Goal: Task Accomplishment & Management: Manage account settings

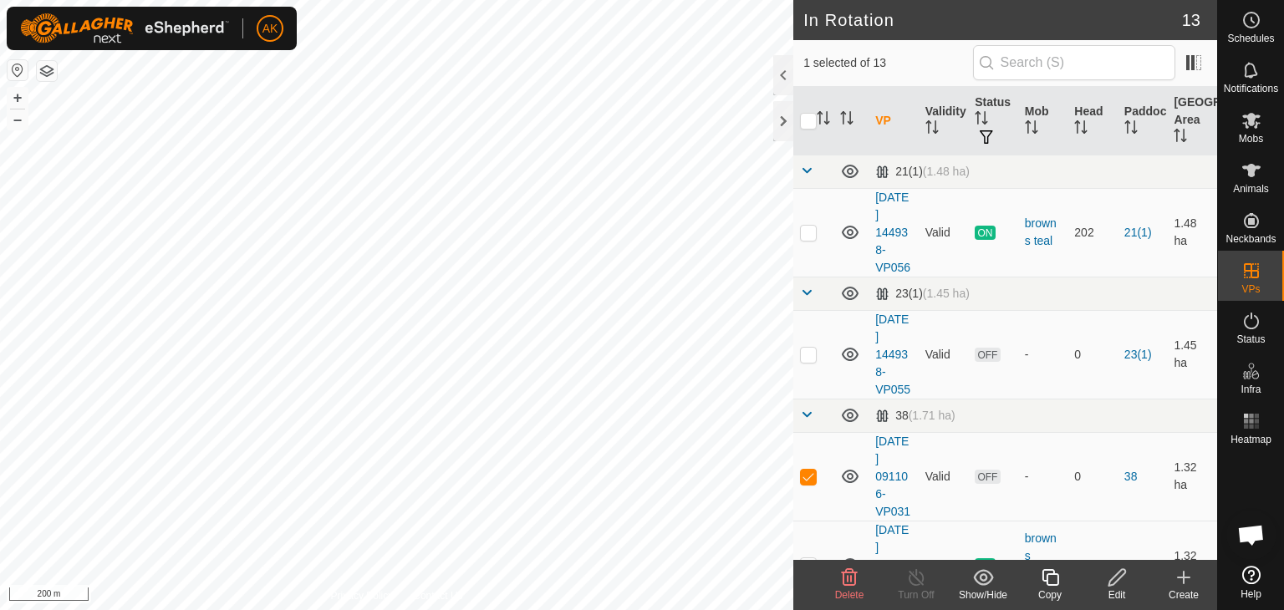
click at [850, 576] on icon at bounding box center [850, 577] width 16 height 17
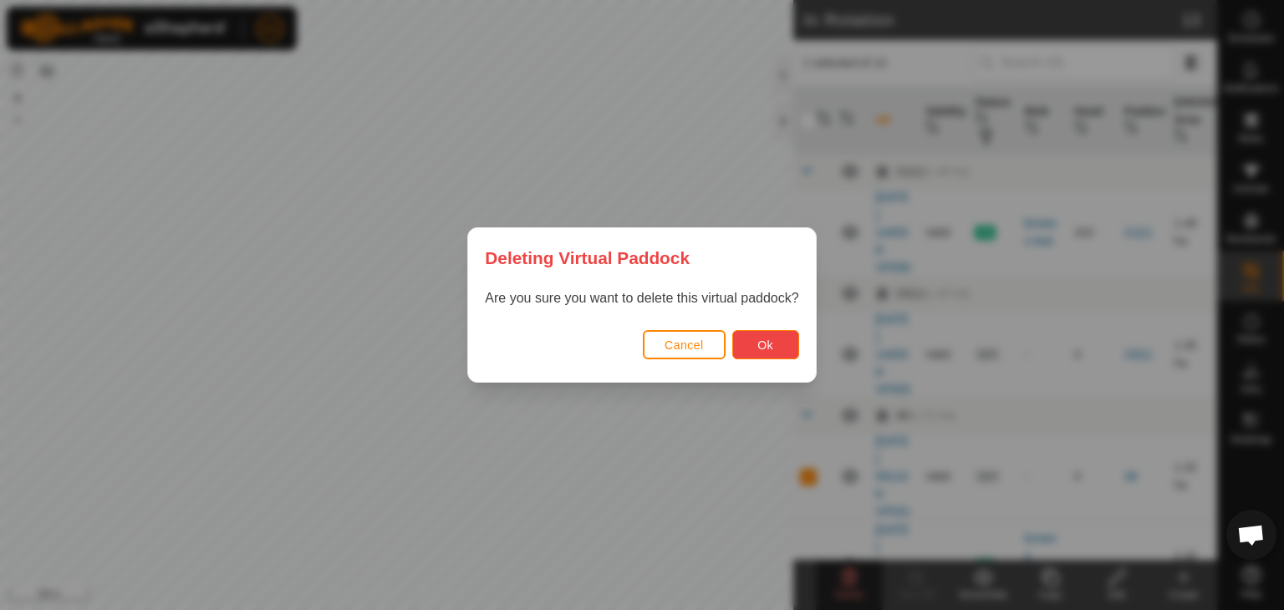
click at [769, 348] on span "Ok" at bounding box center [766, 345] width 16 height 13
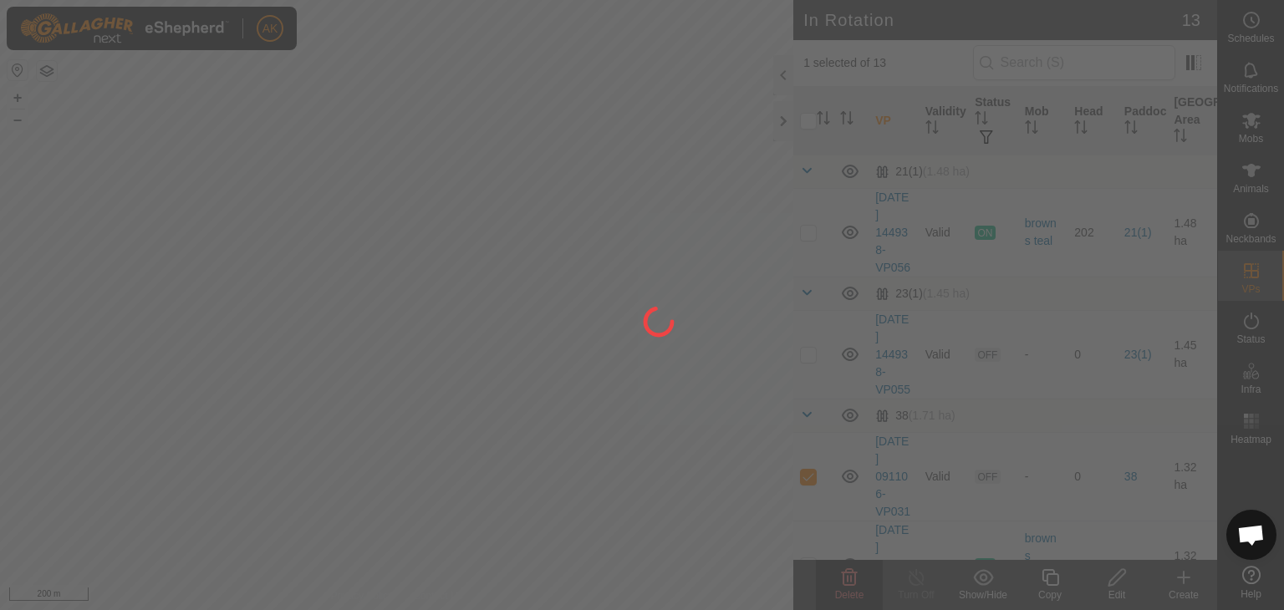
checkbox input "false"
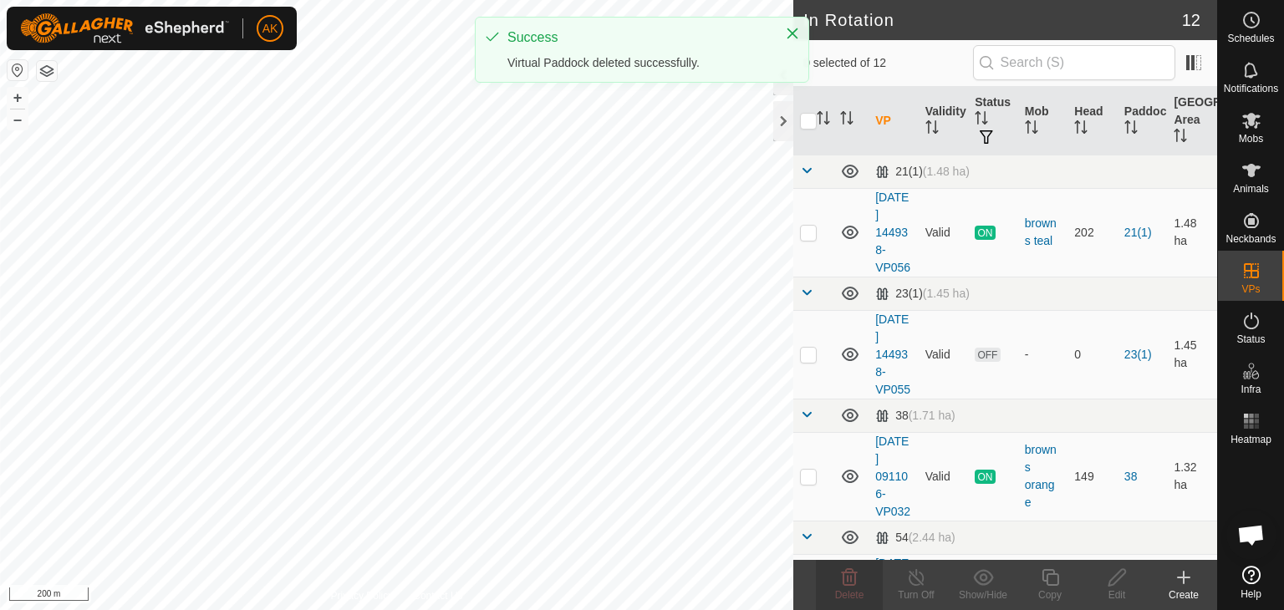
checkbox input "true"
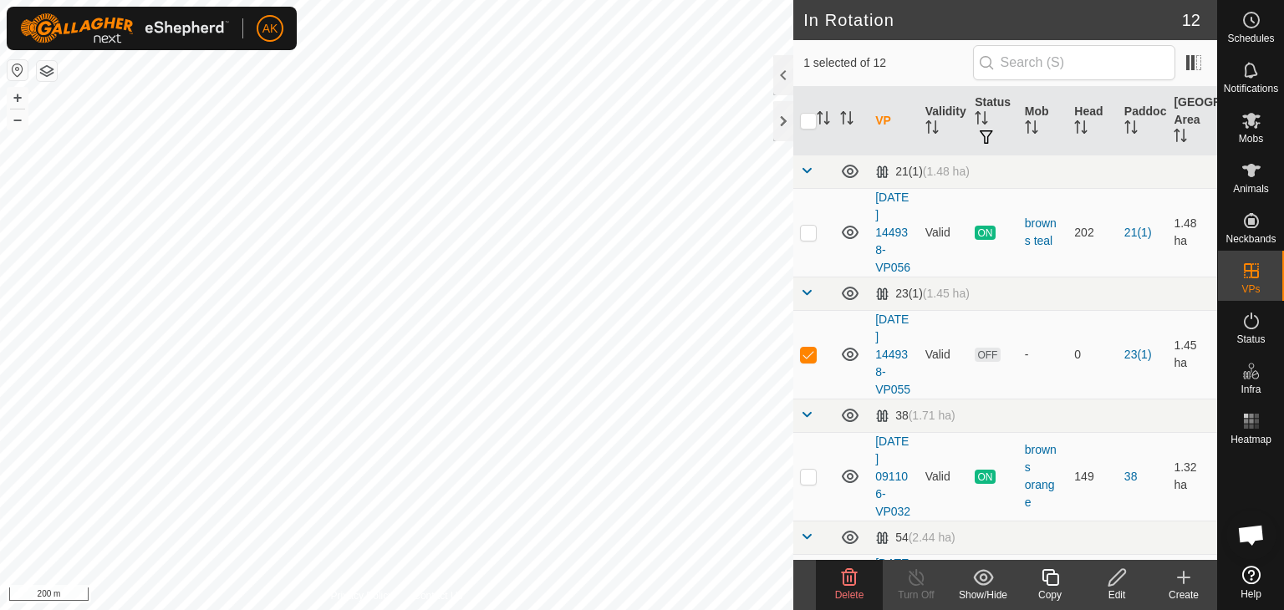
click at [850, 590] on span "Delete" at bounding box center [849, 596] width 29 height 12
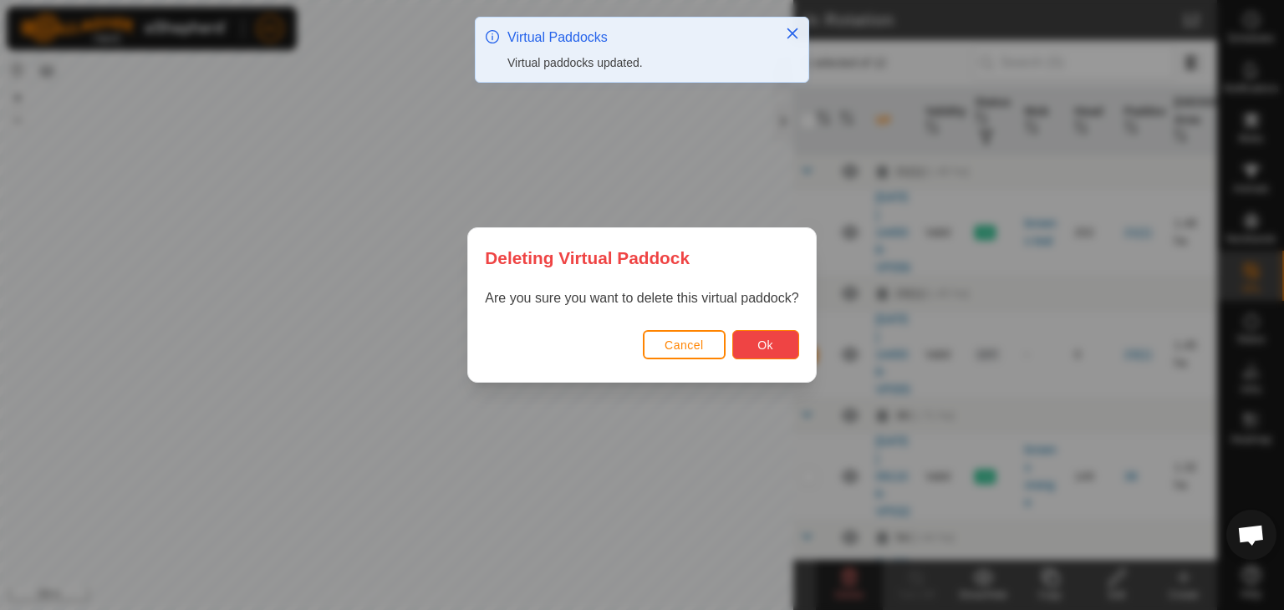
click at [779, 350] on button "Ok" at bounding box center [766, 344] width 67 height 29
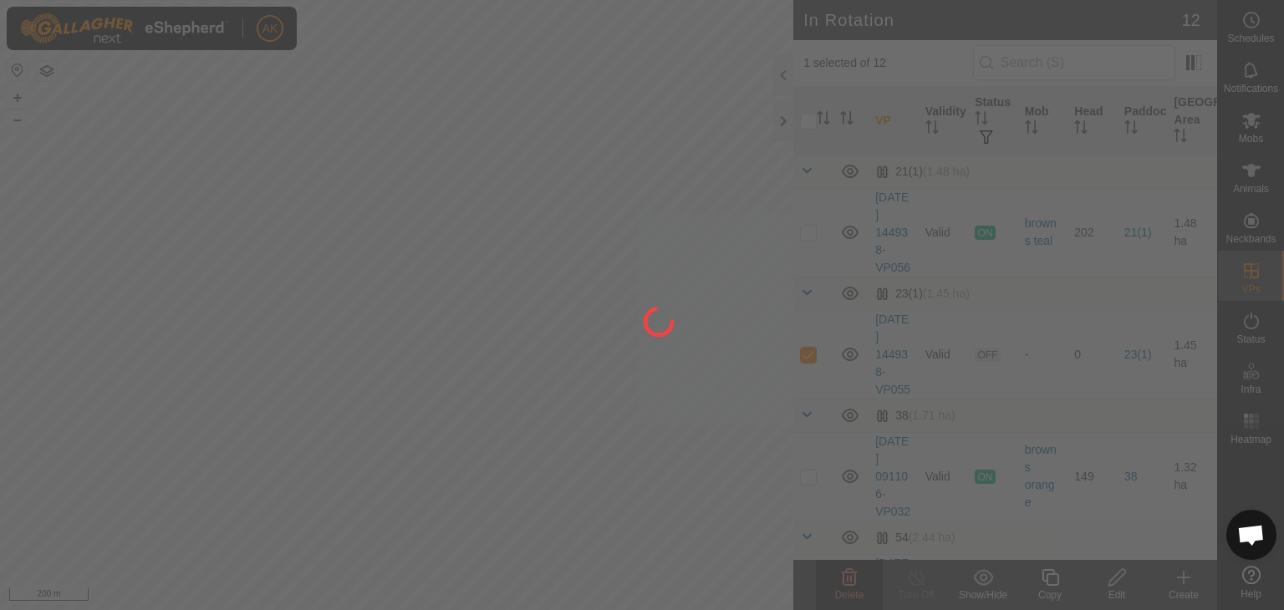
checkbox input "false"
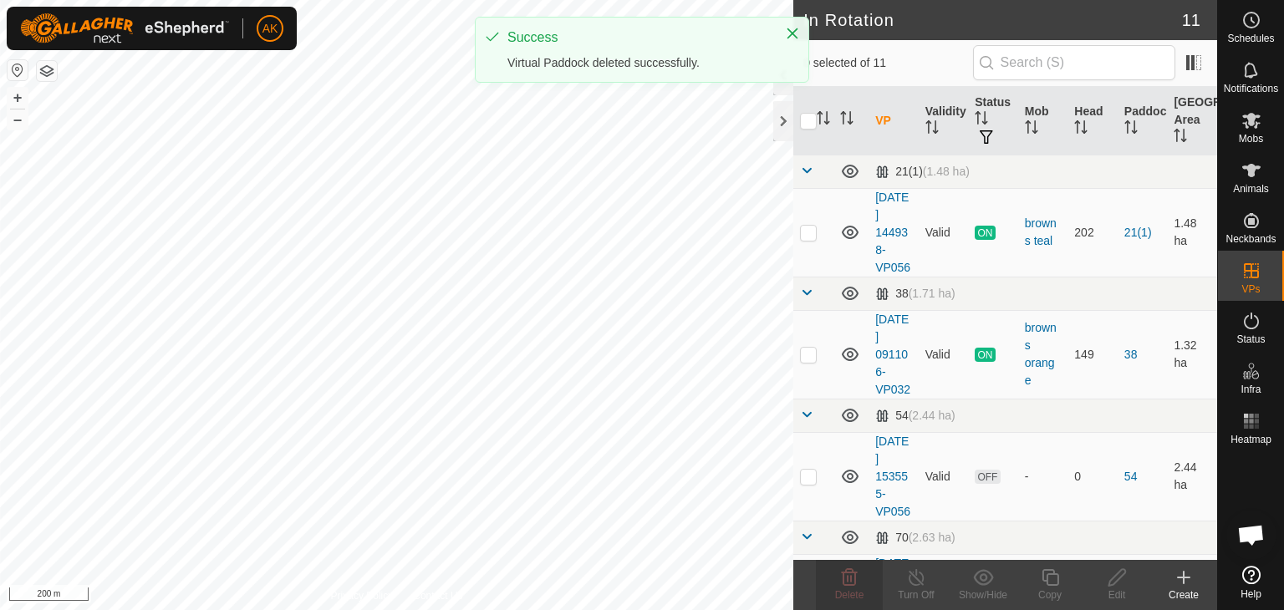
checkbox input "true"
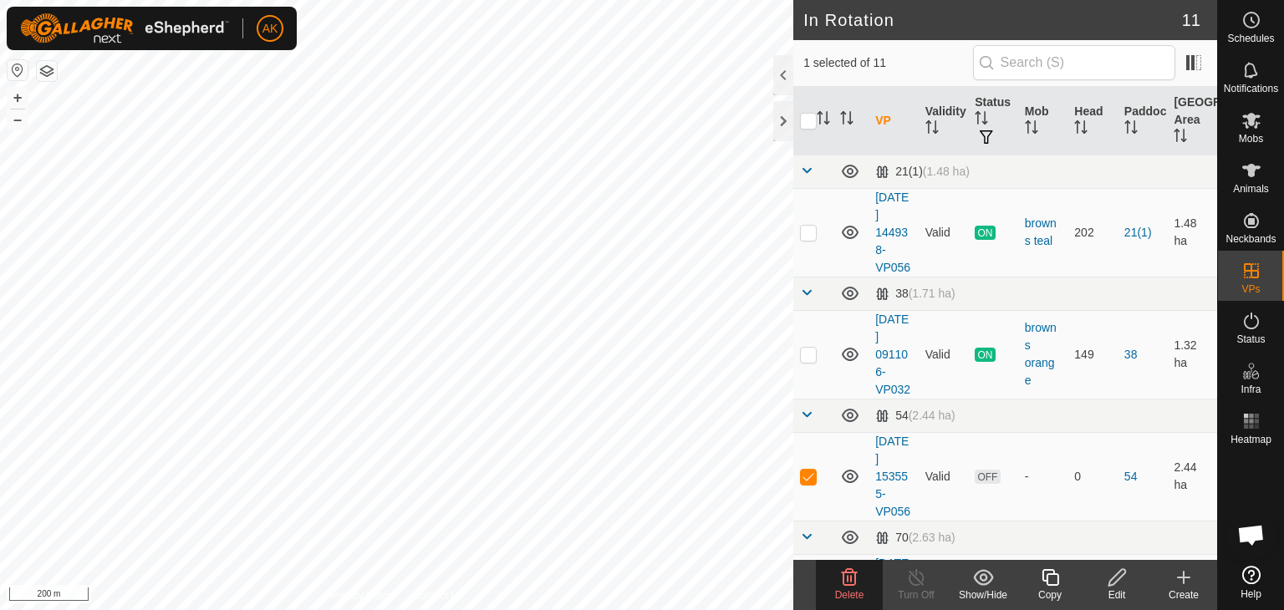
click at [859, 581] on icon at bounding box center [850, 578] width 20 height 20
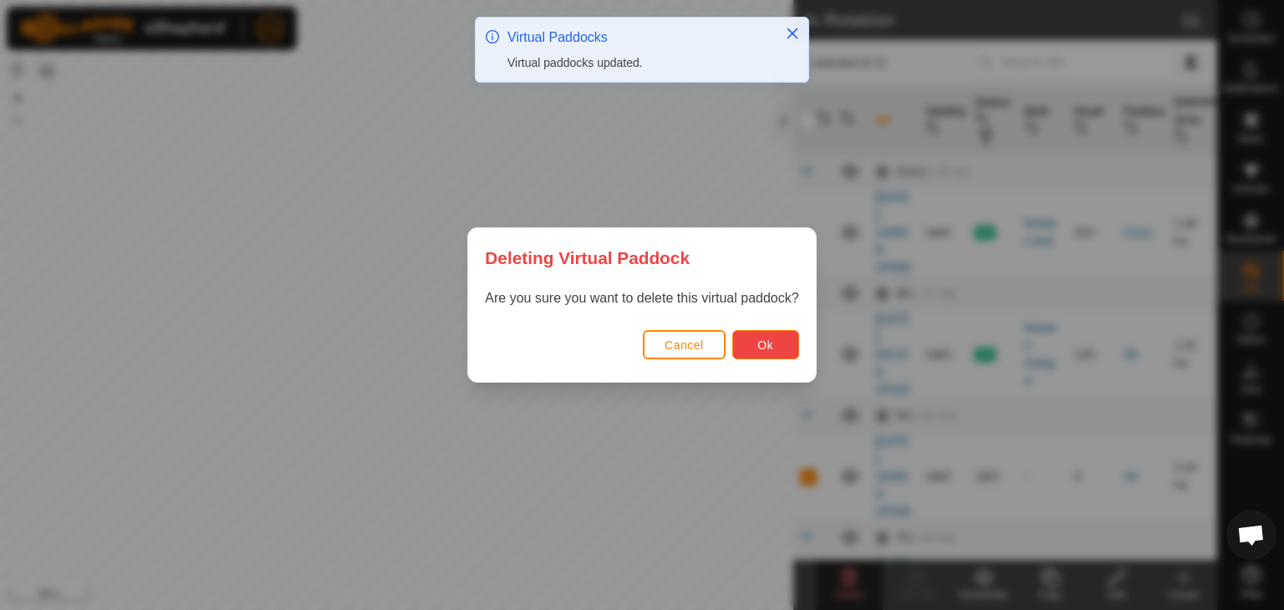
click at [775, 347] on button "Ok" at bounding box center [766, 344] width 67 height 29
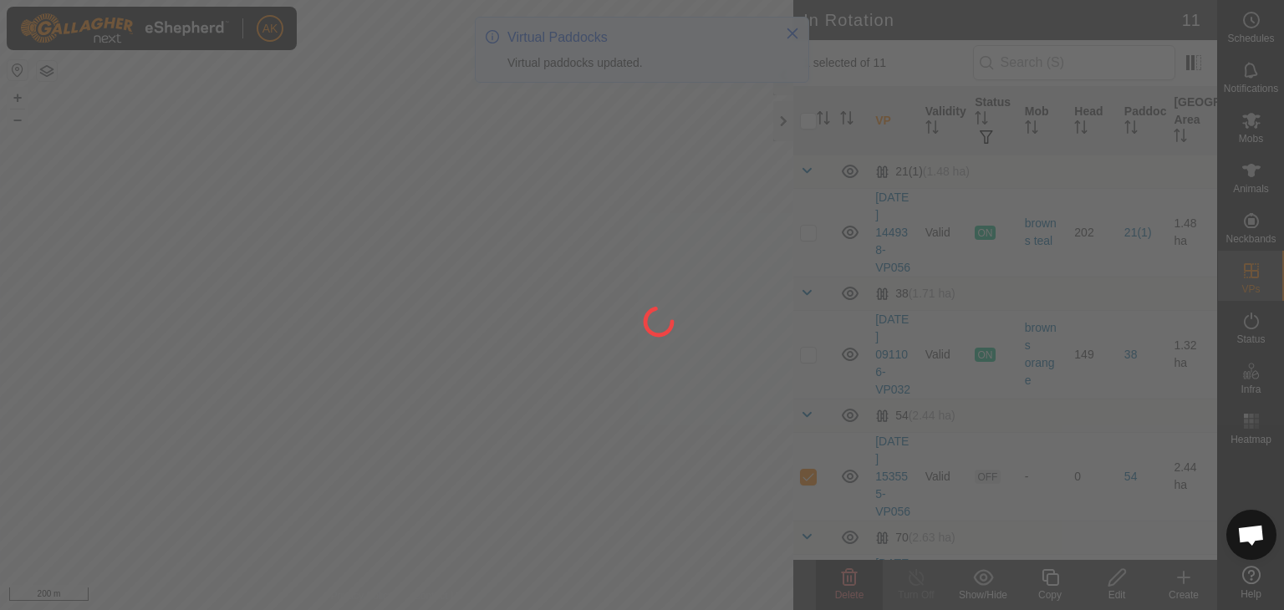
checkbox input "false"
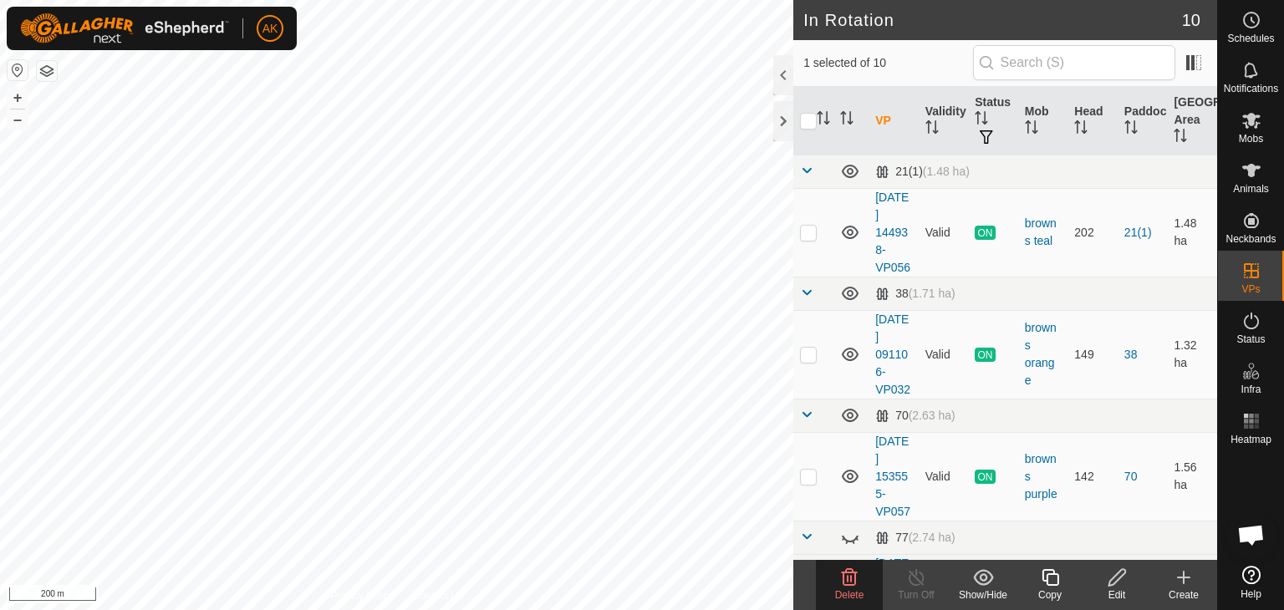
click at [849, 579] on icon at bounding box center [850, 578] width 20 height 20
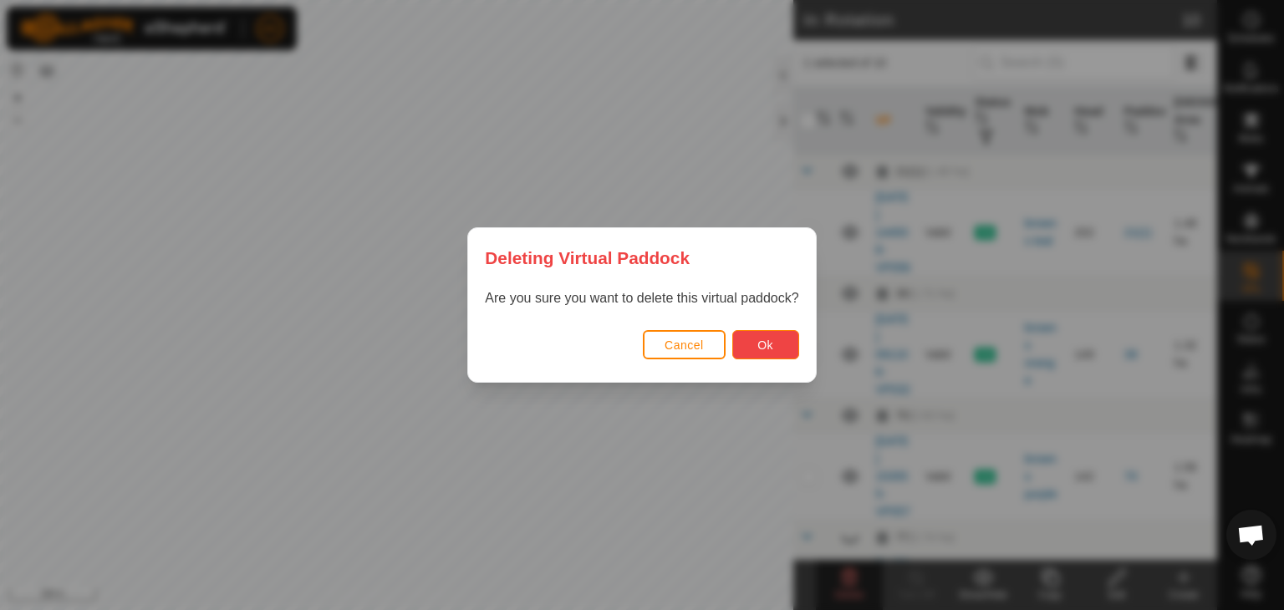
click at [769, 340] on span "Ok" at bounding box center [766, 345] width 16 height 13
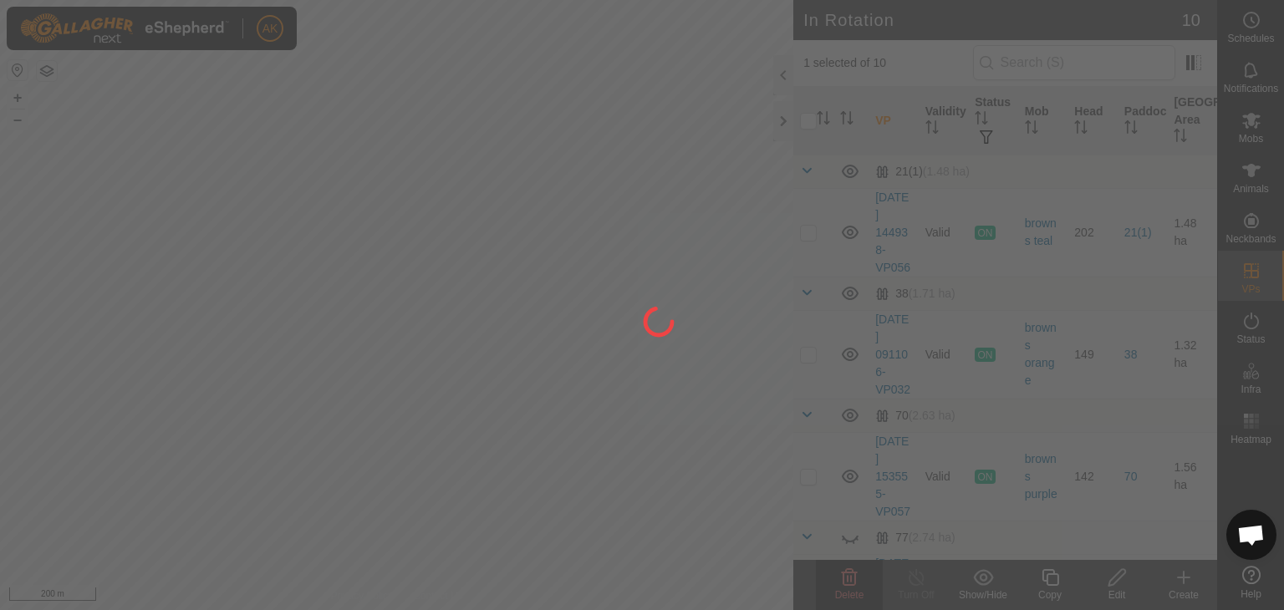
checkbox input "false"
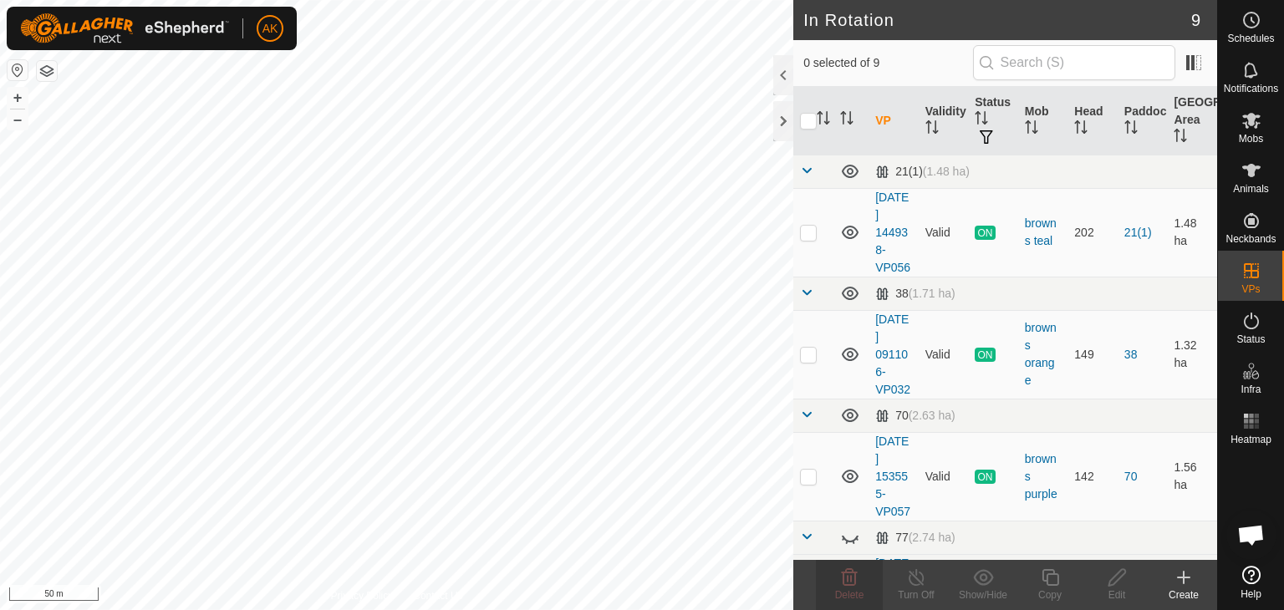
click at [629, 356] on div "AK Schedules Notifications Mobs Animals Neckbands VPs Status Infra Heatmap Help…" at bounding box center [642, 305] width 1284 height 610
checkbox input "true"
click at [912, 578] on icon at bounding box center [916, 578] width 21 height 20
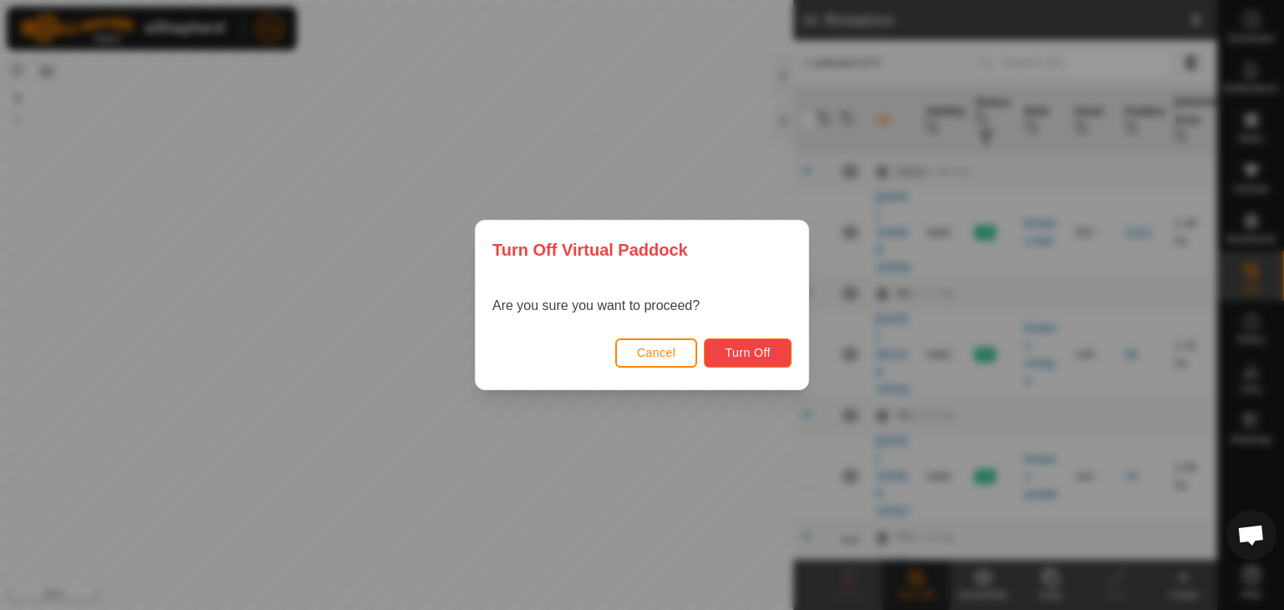
click at [735, 355] on span "Turn Off" at bounding box center [748, 352] width 46 height 13
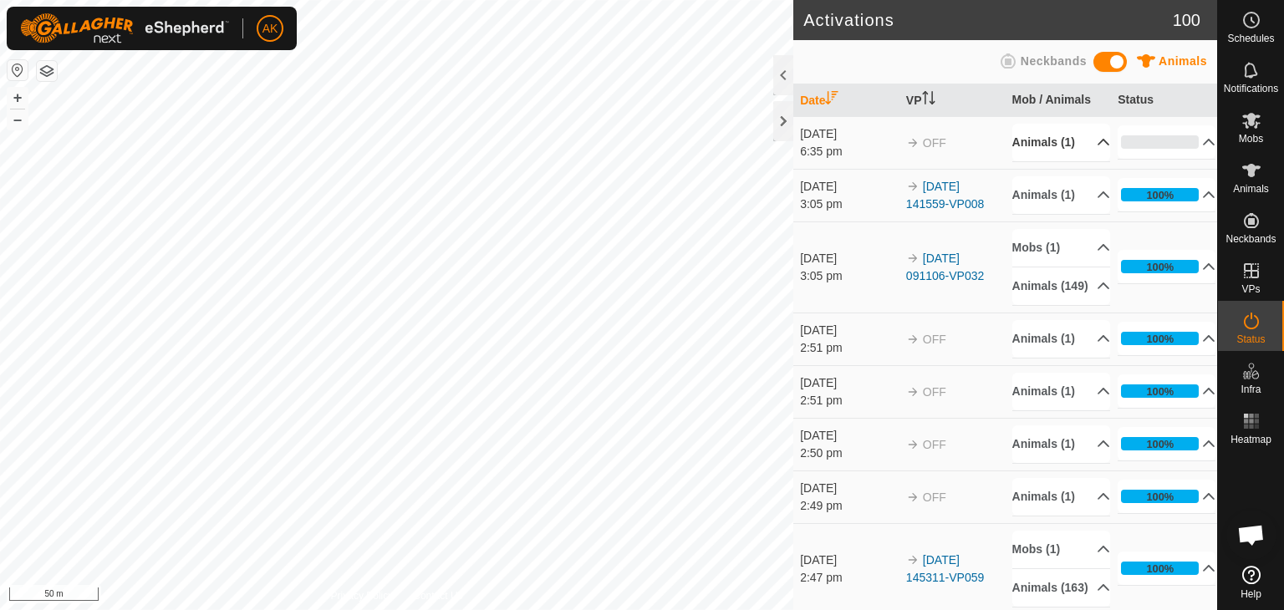
click at [1030, 136] on p-accordion-header "Animals (1)" at bounding box center [1062, 143] width 98 height 38
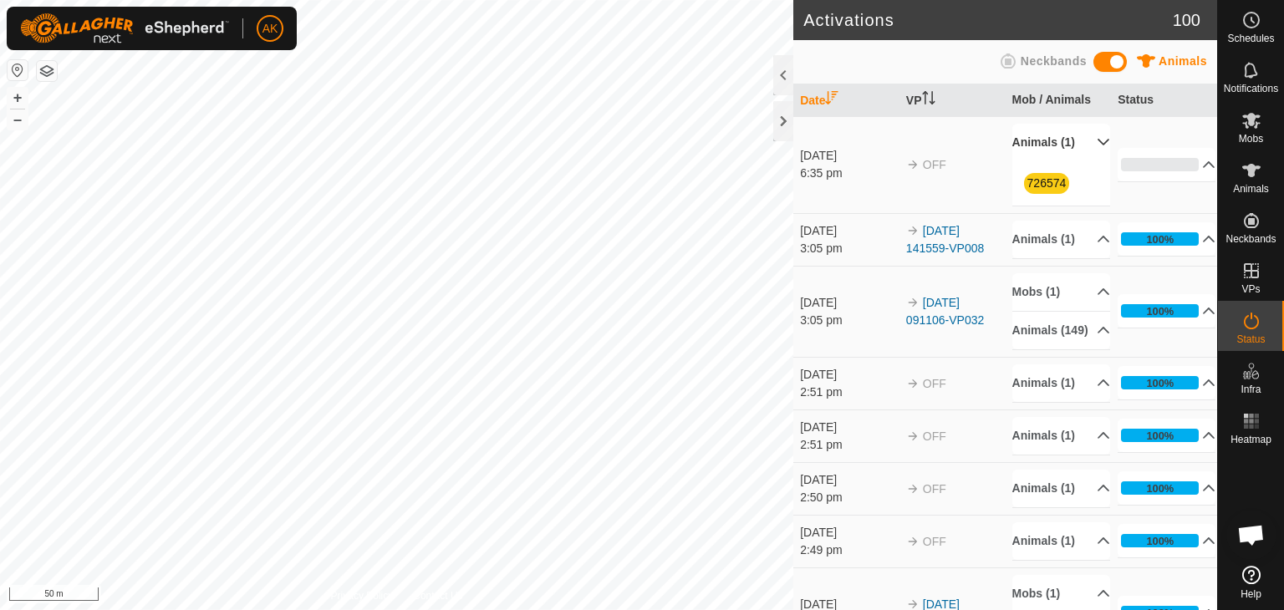
click at [1030, 136] on p-accordion-header "Animals (1)" at bounding box center [1062, 143] width 98 height 38
